Goal: Transaction & Acquisition: Subscribe to service/newsletter

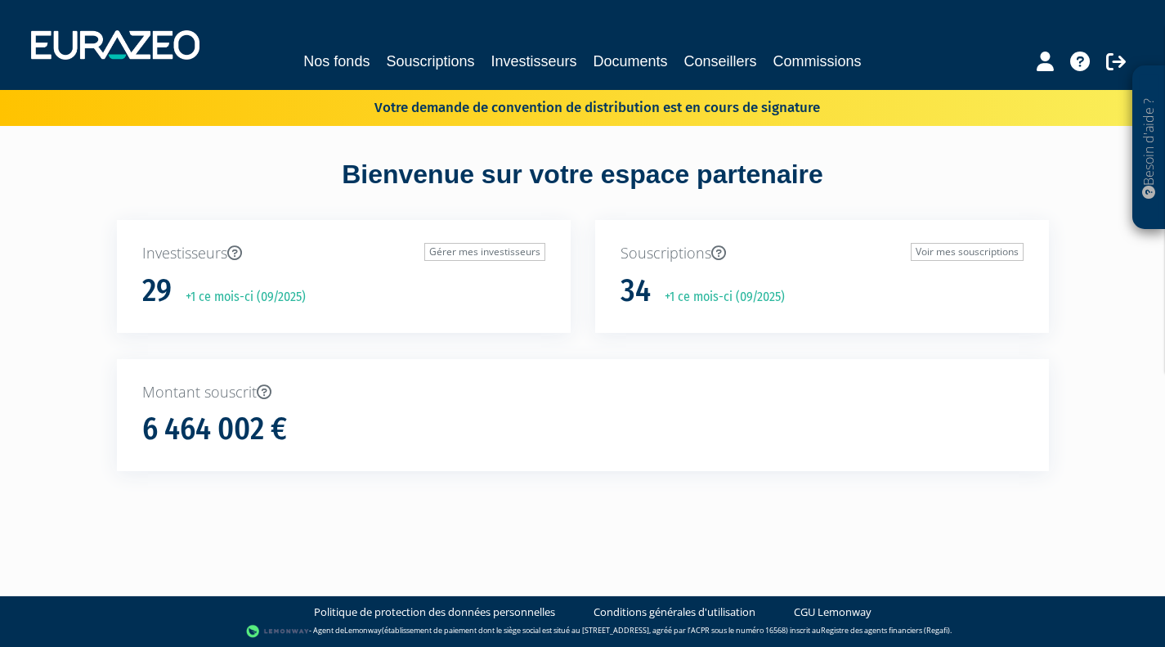
click at [281, 276] on div "29 +1 ce mois-ci (09/2025)" at bounding box center [343, 291] width 403 height 34
drag, startPoint x: 513, startPoint y: 254, endPoint x: 482, endPoint y: 277, distance: 38.6
click at [513, 254] on link "Gérer mes investisseurs" at bounding box center [484, 252] width 121 height 18
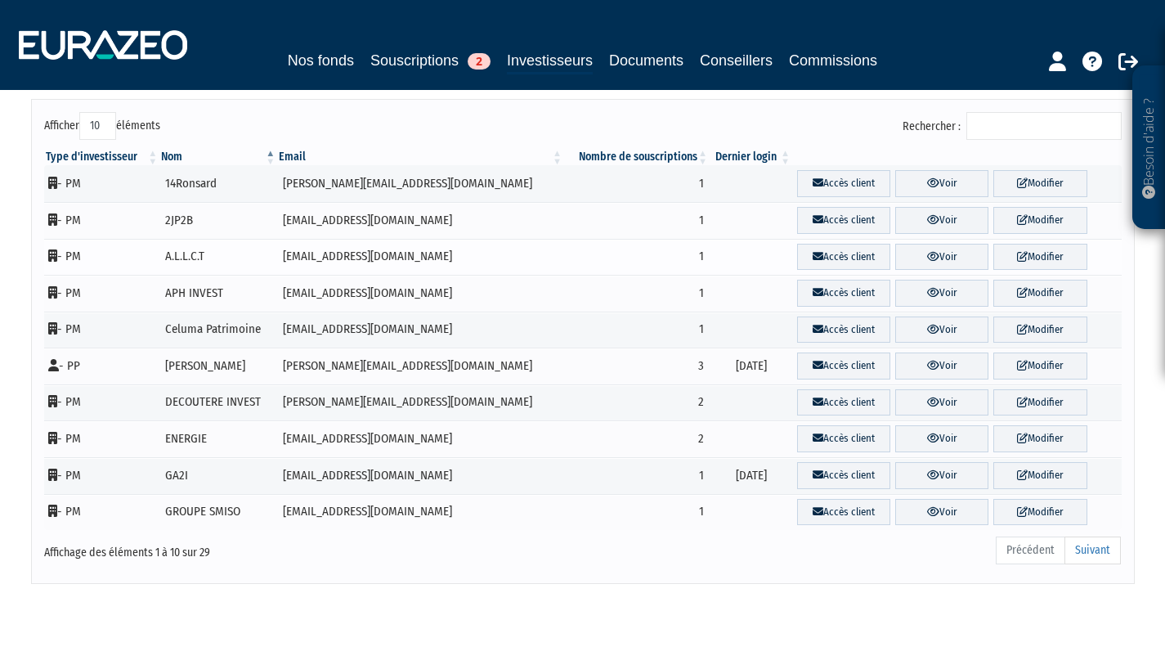
scroll to position [158, 0]
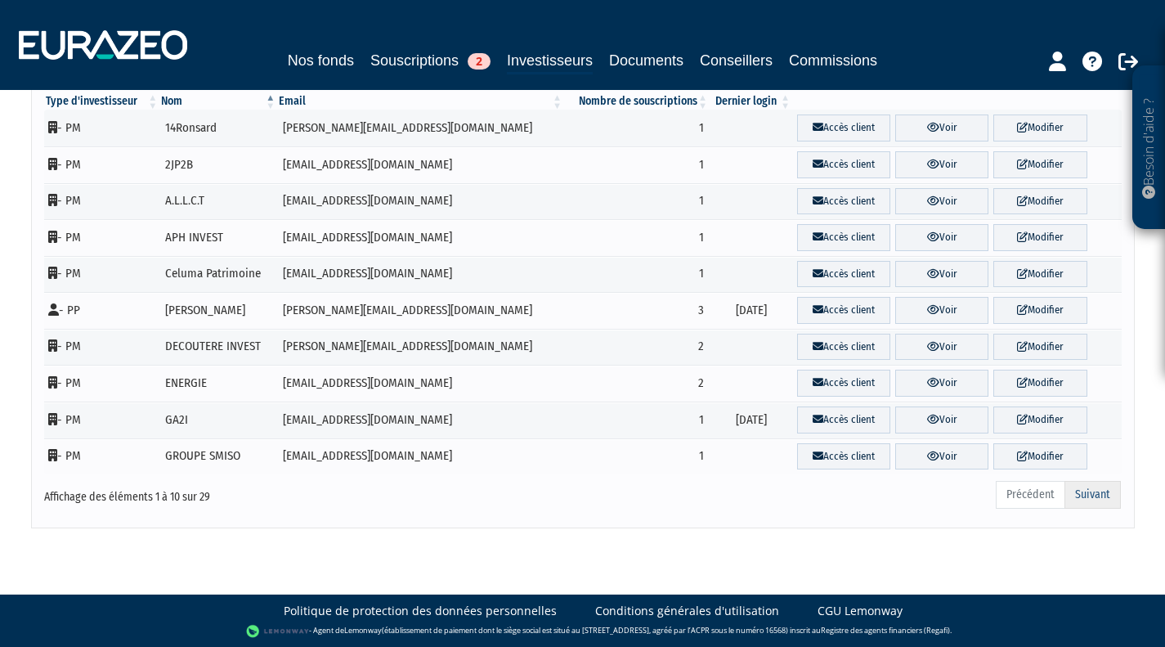
click at [1107, 501] on link "Suivant" at bounding box center [1093, 495] width 56 height 28
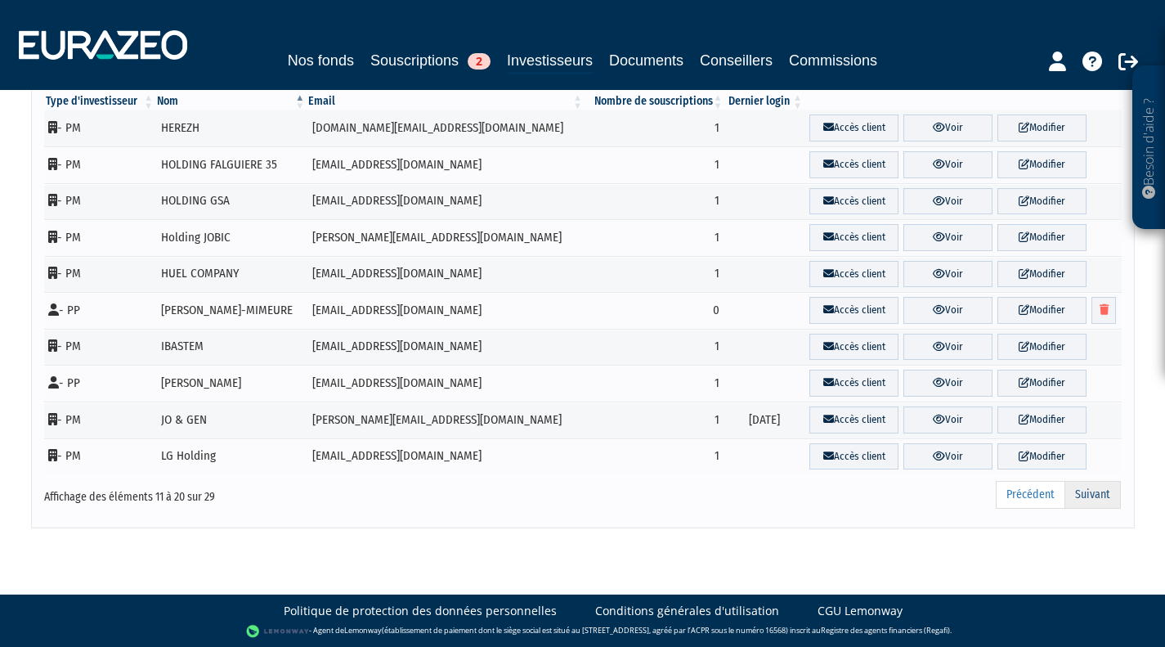
click at [1081, 492] on link "Suivant" at bounding box center [1093, 495] width 56 height 28
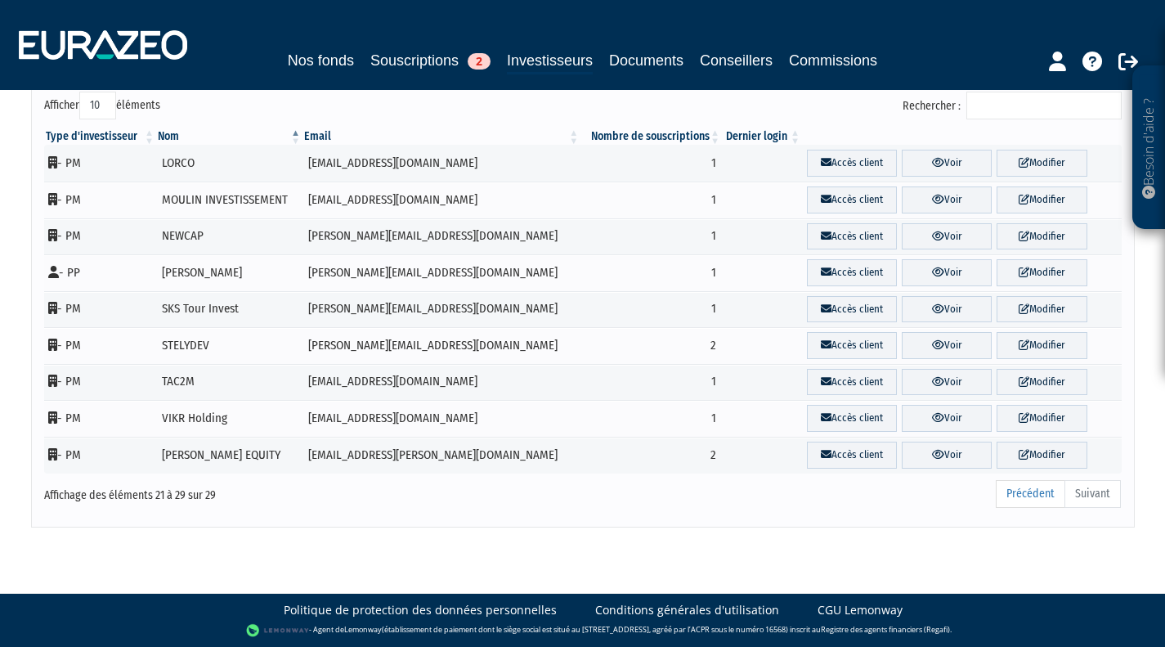
scroll to position [121, 0]
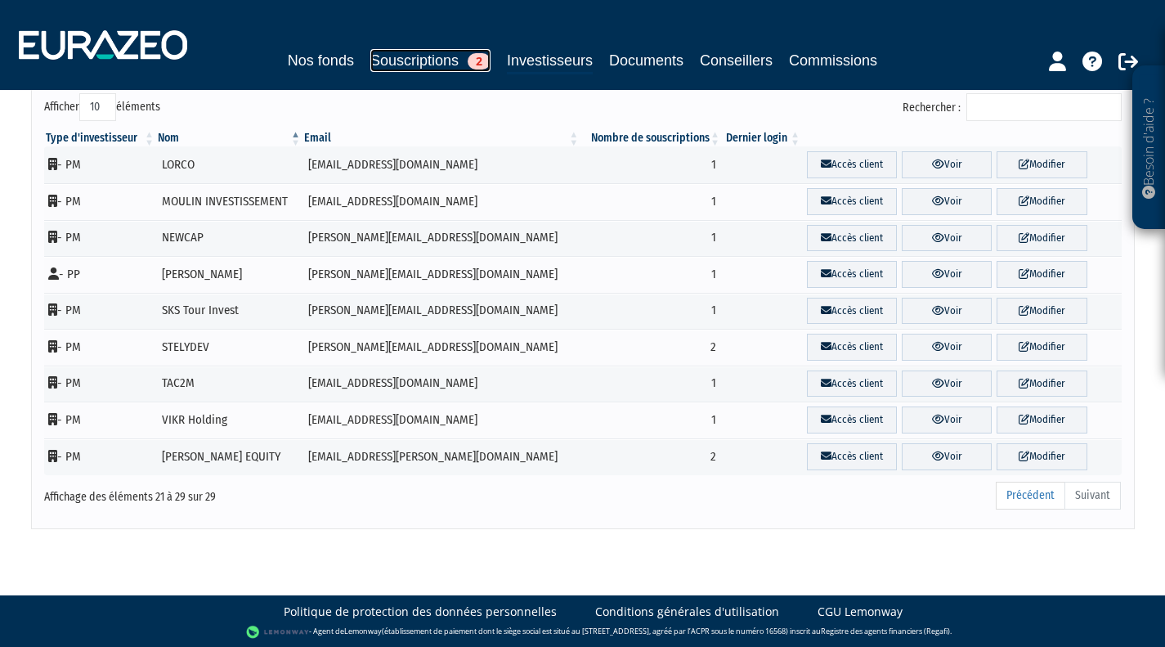
click at [413, 70] on link "Souscriptions 2" at bounding box center [431, 60] width 120 height 23
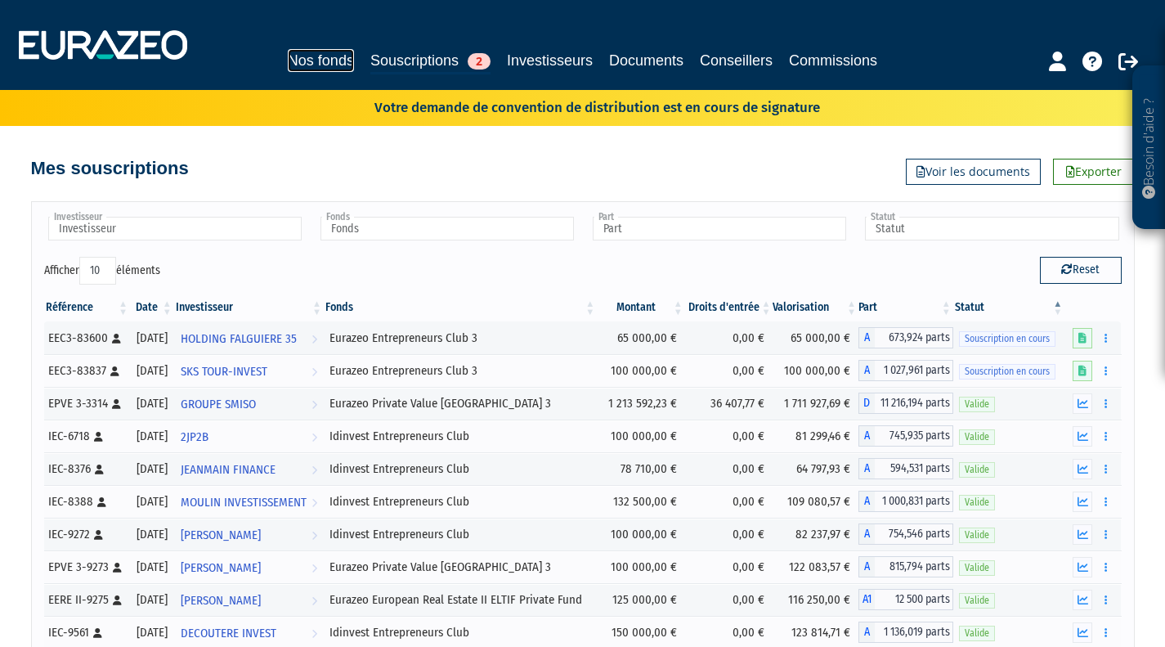
click at [331, 66] on link "Nos fonds" at bounding box center [321, 60] width 66 height 23
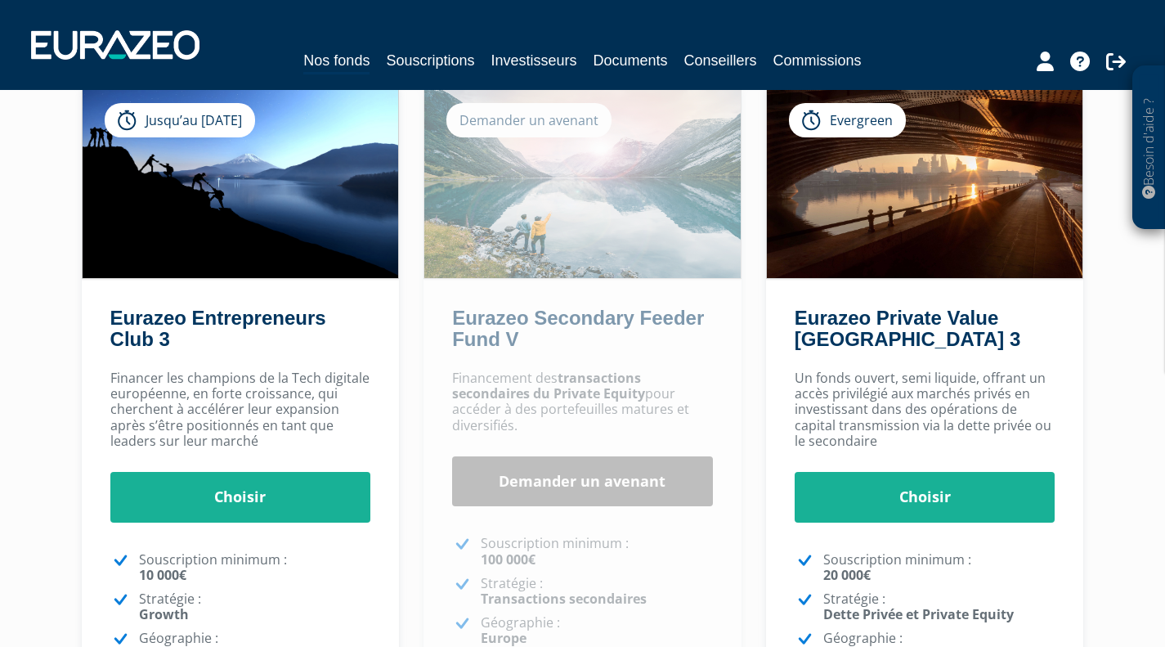
scroll to position [189, 0]
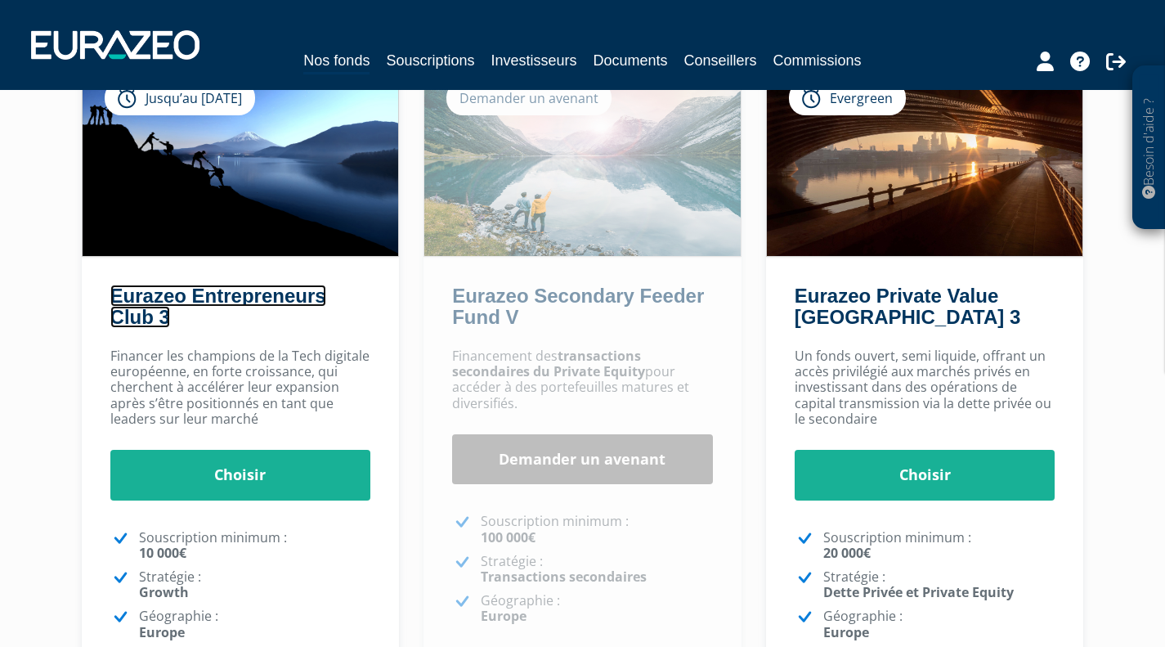
click at [126, 303] on link "Eurazeo Entrepreneurs Club 3" at bounding box center [218, 306] width 216 height 43
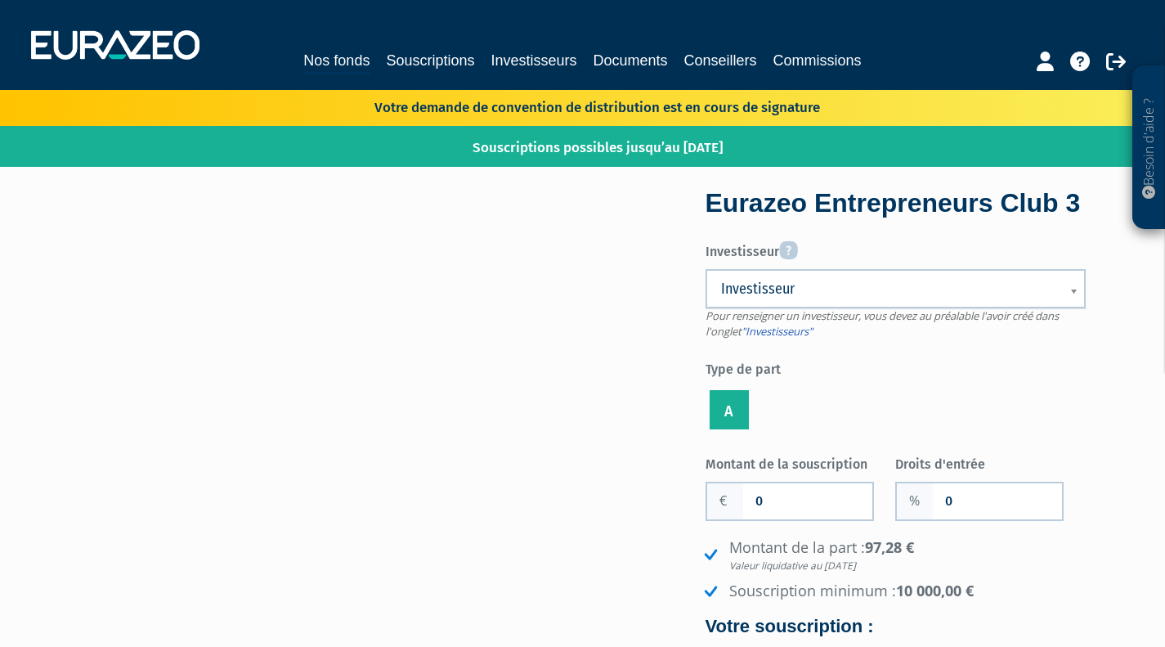
click at [1074, 318] on b at bounding box center [1077, 300] width 15 height 36
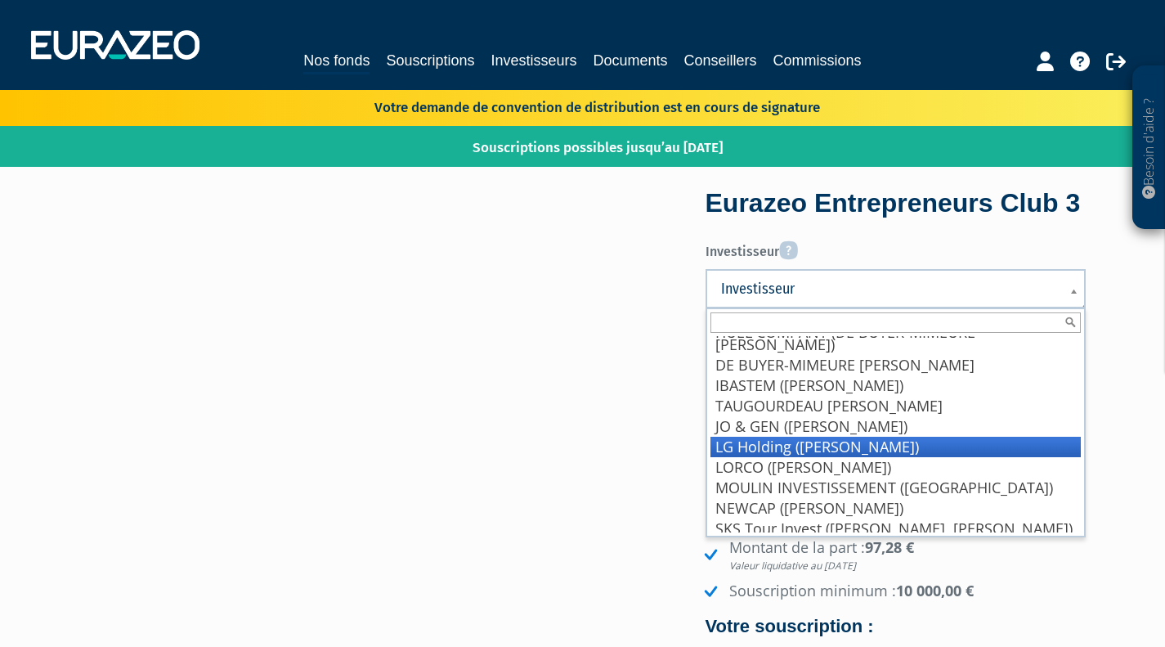
scroll to position [409, 0]
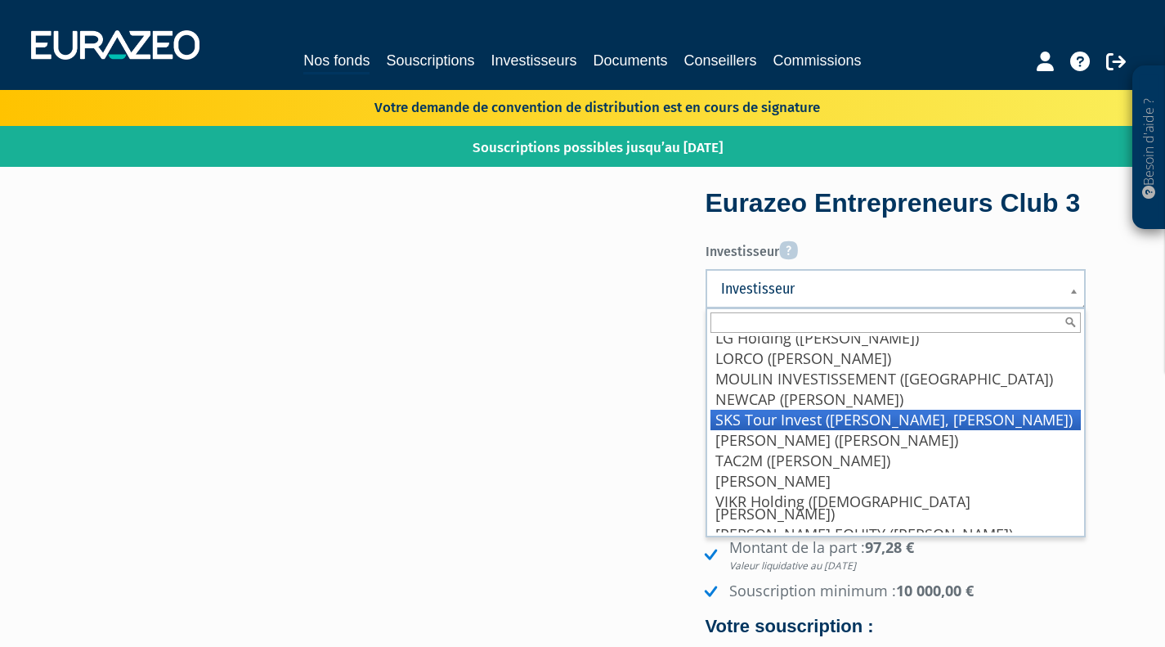
click at [919, 430] on li "SKS Tour Invest ([PERSON_NAME], [PERSON_NAME])" at bounding box center [896, 420] width 371 height 20
